Goal: Find specific page/section: Find specific page/section

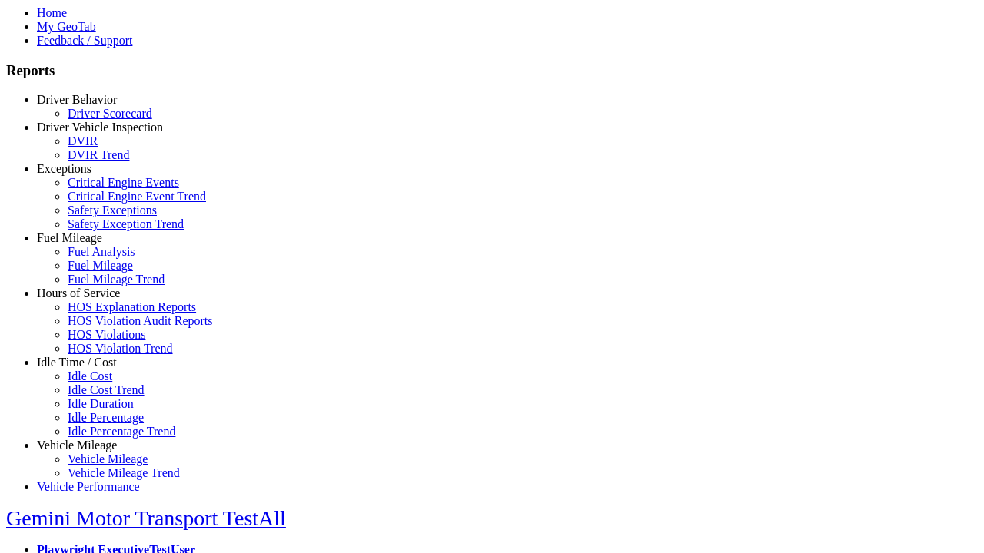
click at [88, 300] on link "Hours of Service" at bounding box center [78, 293] width 83 height 13
click at [100, 314] on link "HOS Explanation Reports" at bounding box center [132, 307] width 128 height 13
